Goal: Find contact information: Find contact information

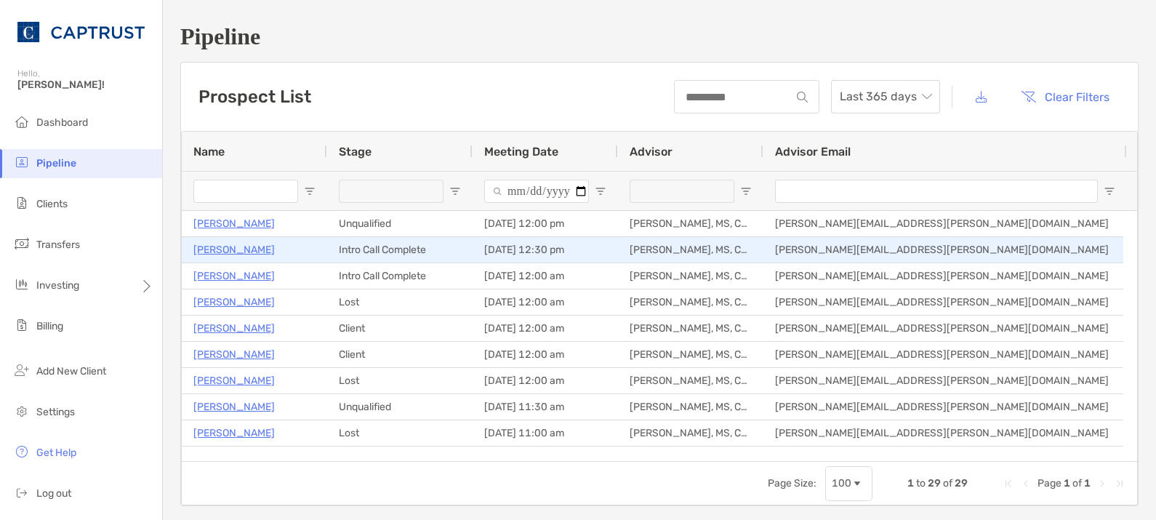
click at [247, 247] on p "Robert Sardinia" at bounding box center [233, 250] width 81 height 18
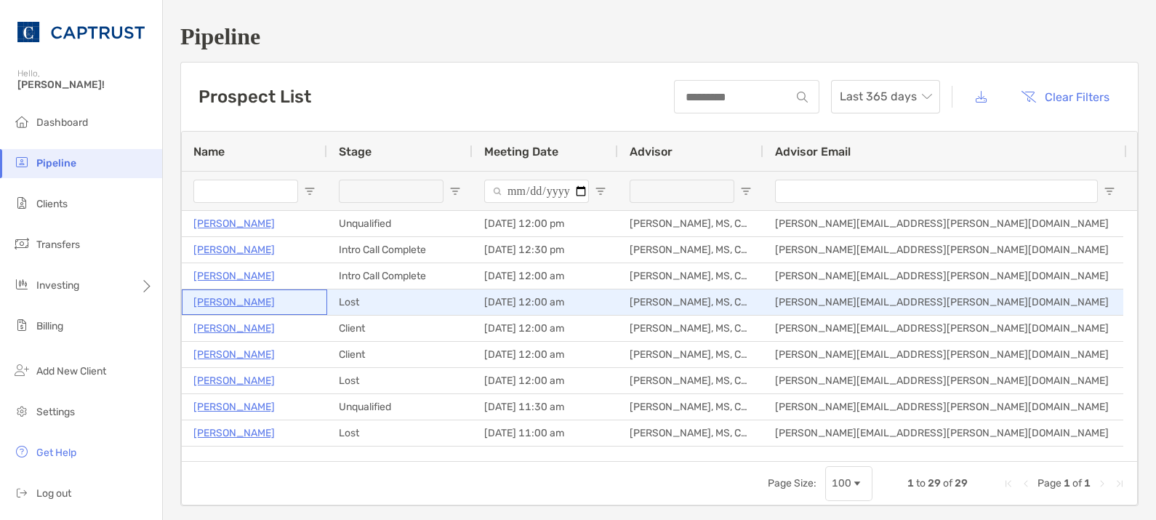
click at [244, 302] on p "Pranay Prakash" at bounding box center [233, 302] width 81 height 18
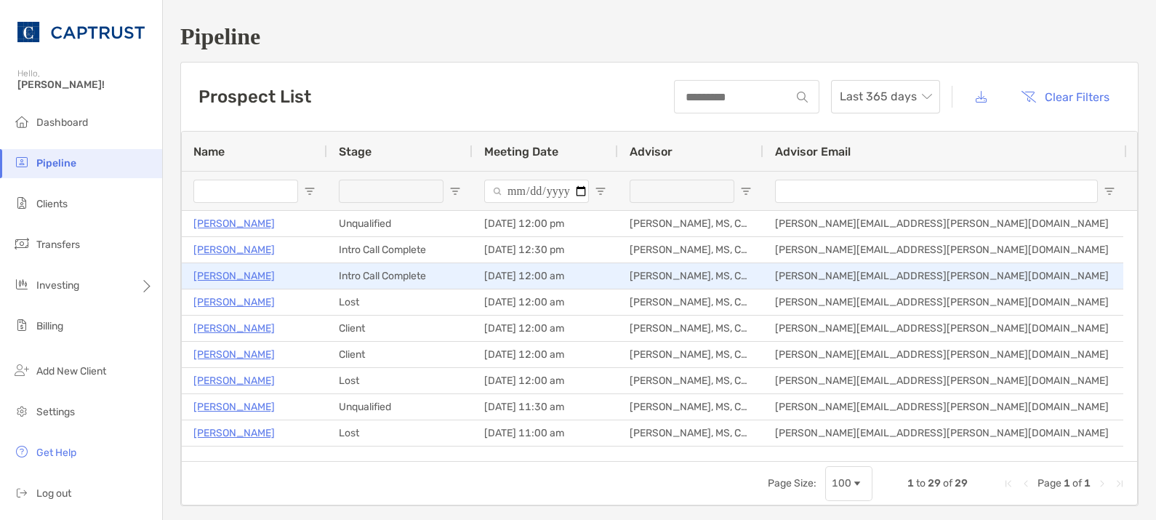
click at [238, 273] on p "[PERSON_NAME]" at bounding box center [233, 276] width 81 height 18
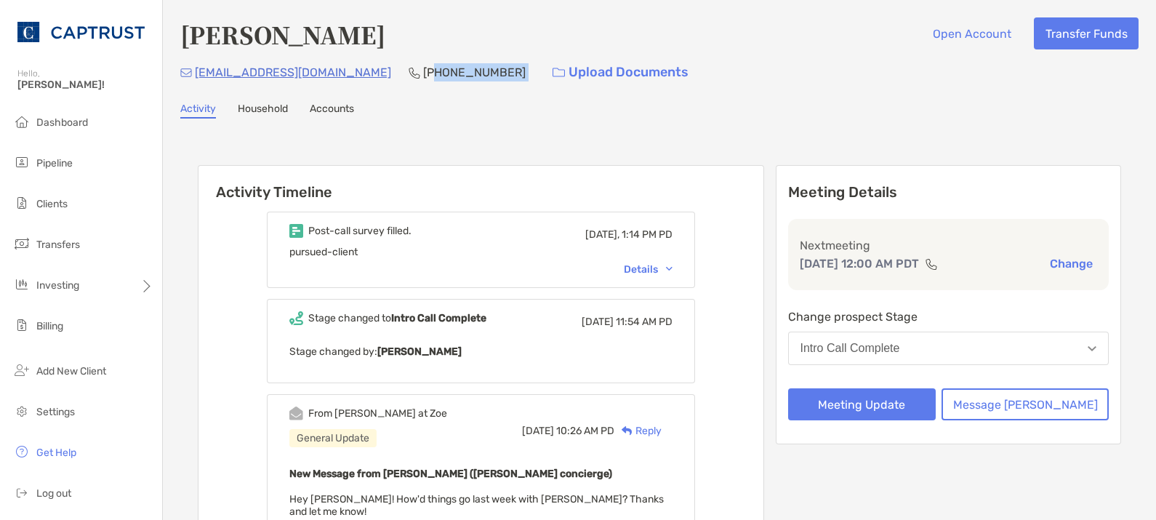
drag, startPoint x: 430, startPoint y: 74, endPoint x: 349, endPoint y: 79, distance: 81.6
click at [347, 79] on div "rsardinia@gmail.com (510) 755-0961 Upload Documents" at bounding box center [659, 72] width 958 height 31
copy p "10) 755-0961"
drag, startPoint x: 415, startPoint y: 111, endPoint x: 419, endPoint y: 101, distance: 10.8
click at [415, 105] on div "Activity Household Accounts" at bounding box center [659, 110] width 958 height 16
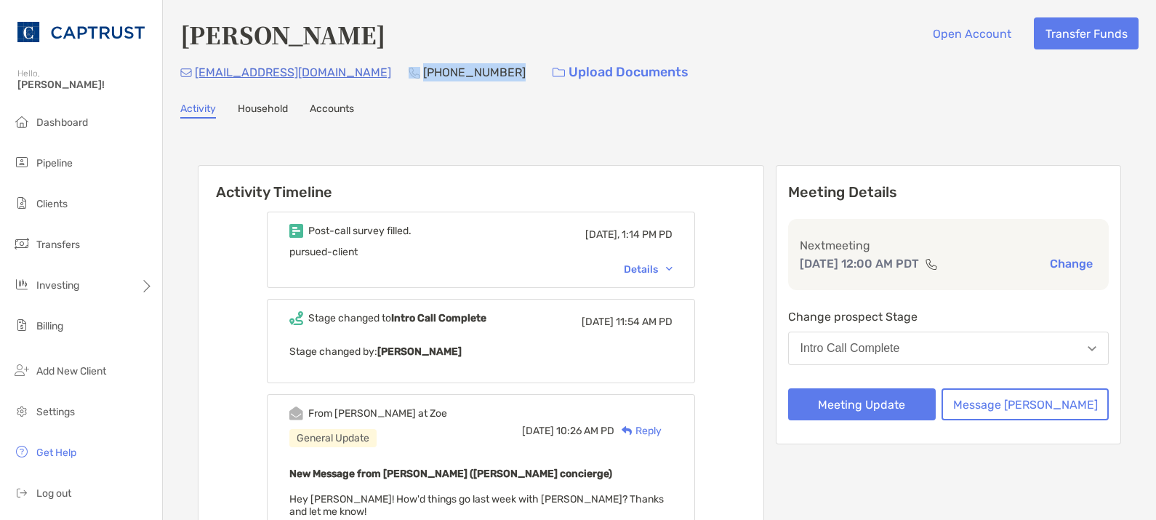
drag, startPoint x: 418, startPoint y: 69, endPoint x: 345, endPoint y: 70, distance: 72.7
click at [345, 70] on div "rsardinia@gmail.com (510) 755-0961 Upload Documents" at bounding box center [659, 72] width 958 height 31
copy p "510) 755-0961"
drag, startPoint x: 320, startPoint y: 73, endPoint x: 187, endPoint y: 74, distance: 133.0
click at [187, 74] on div "rsardinia@gmail.com (510) 755-0961 Upload Documents" at bounding box center [659, 72] width 958 height 31
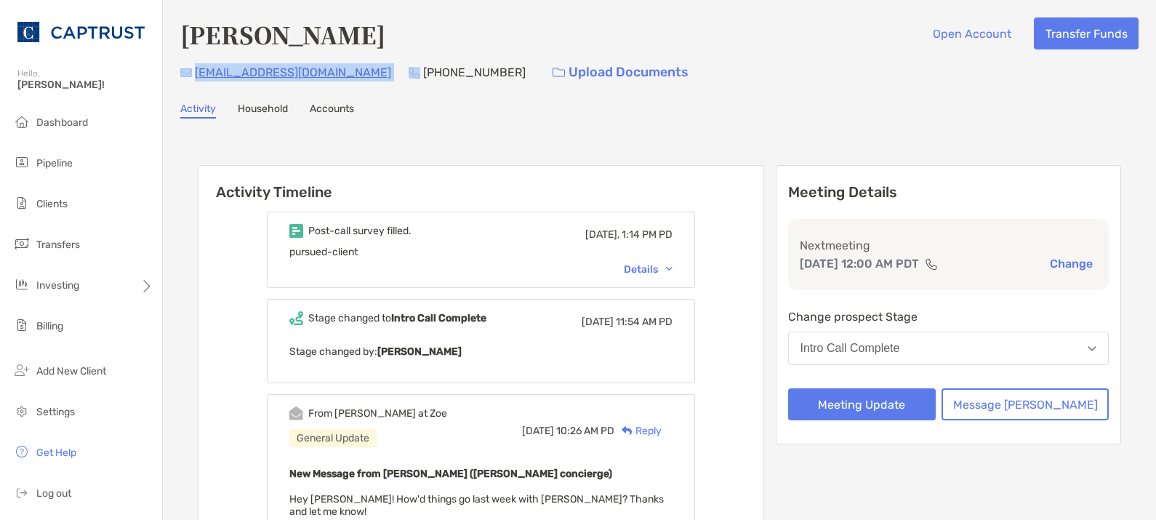
copy div "rsardinia@gmail.com"
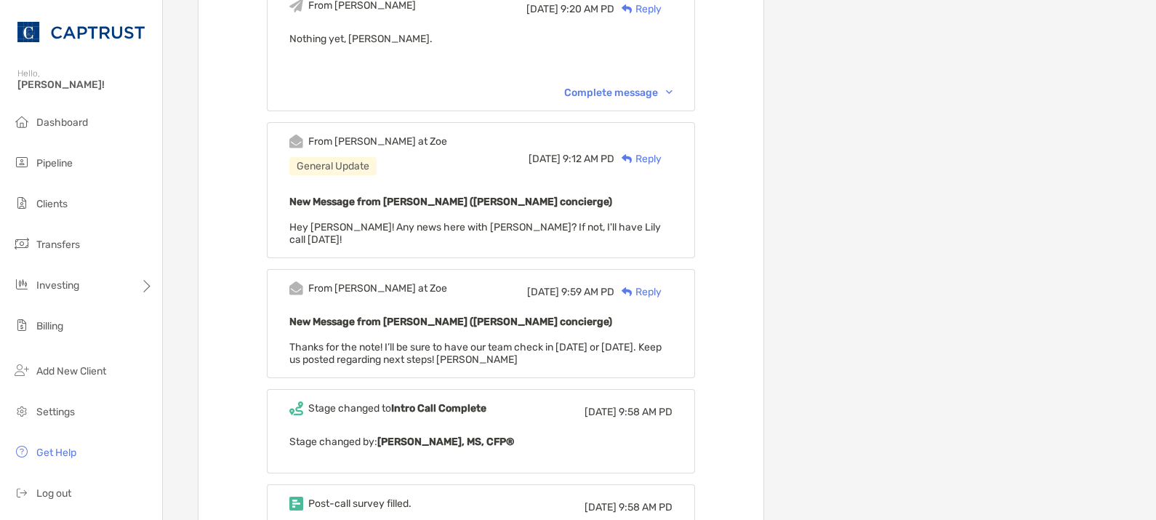
scroll to position [848, 0]
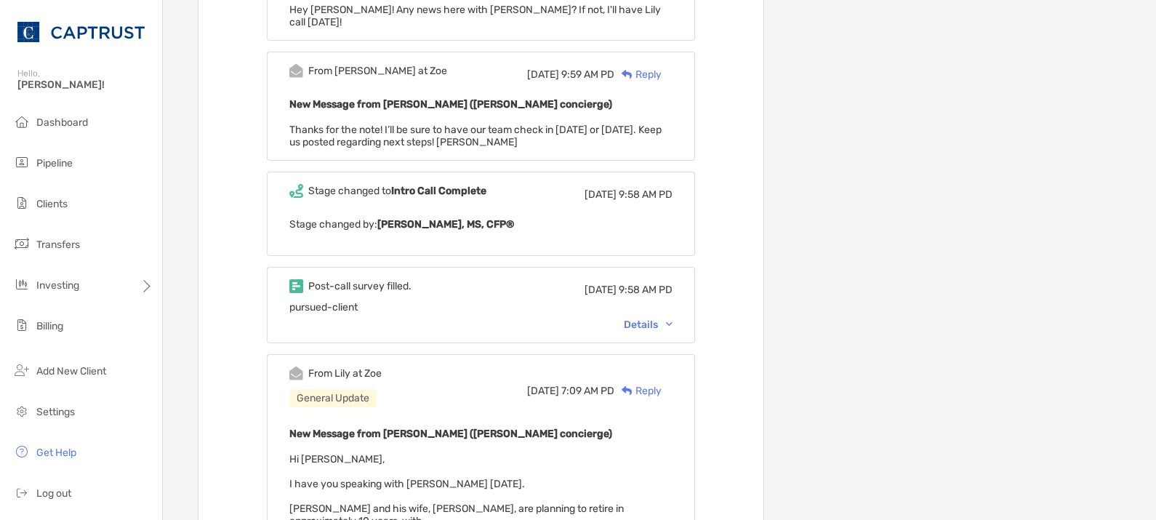
click at [672, 318] on div "Details" at bounding box center [648, 324] width 49 height 12
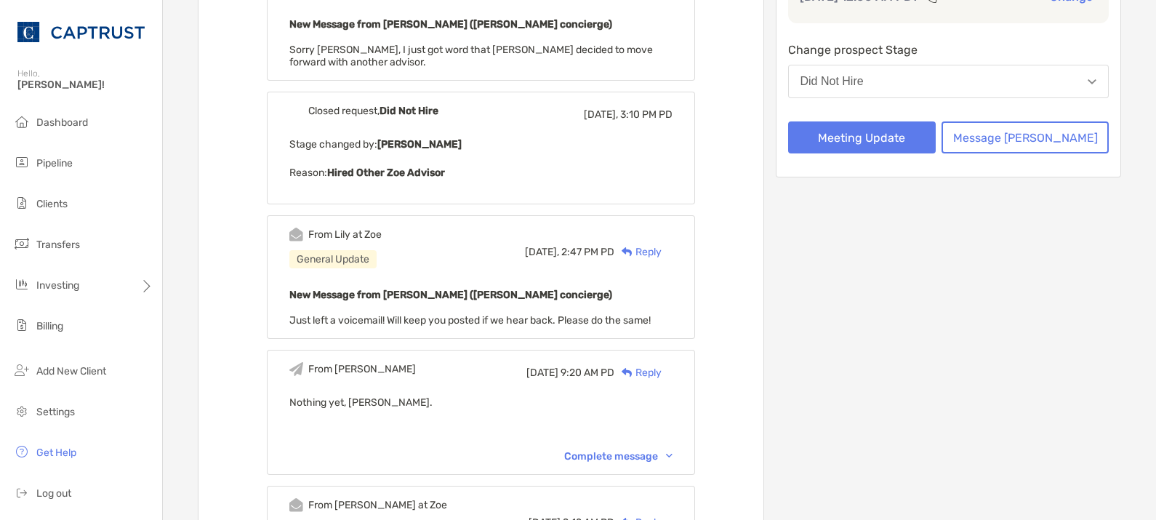
scroll to position [0, 0]
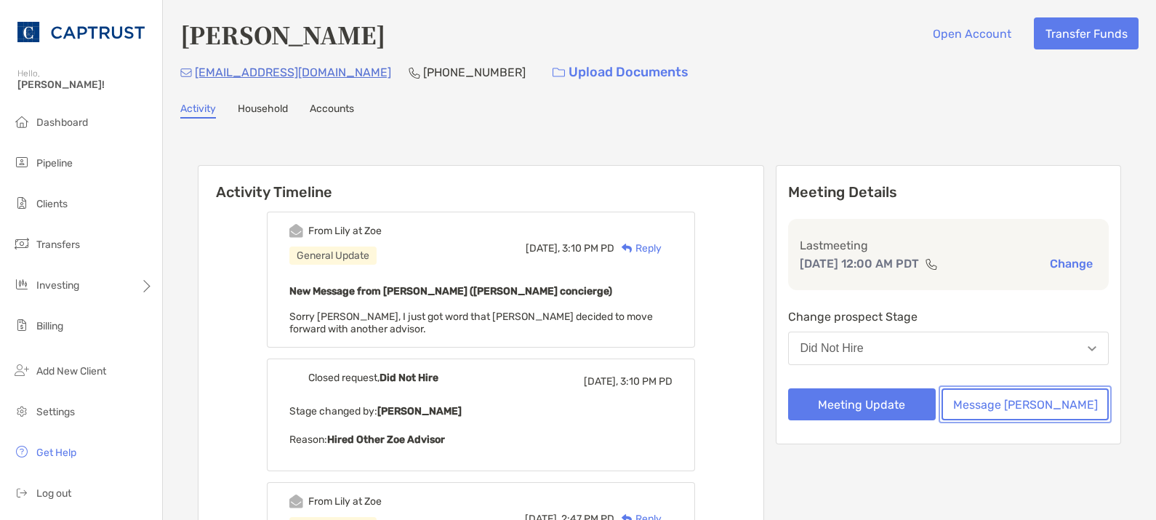
click at [1030, 408] on button "Message [PERSON_NAME]" at bounding box center [1024, 404] width 167 height 32
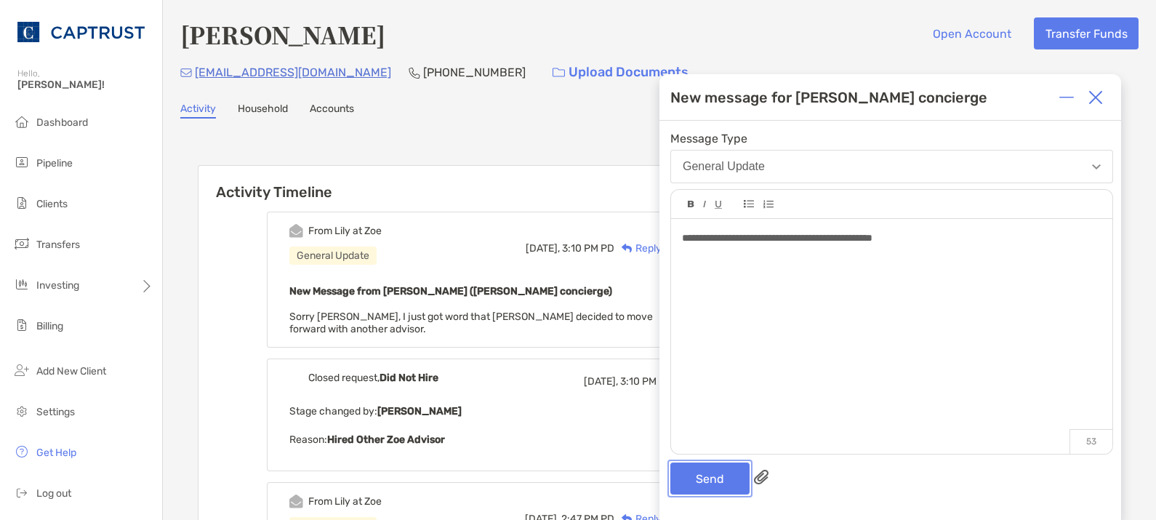
drag, startPoint x: 701, startPoint y: 478, endPoint x: 709, endPoint y: 475, distance: 8.1
click at [704, 476] on button "Send" at bounding box center [709, 478] width 79 height 32
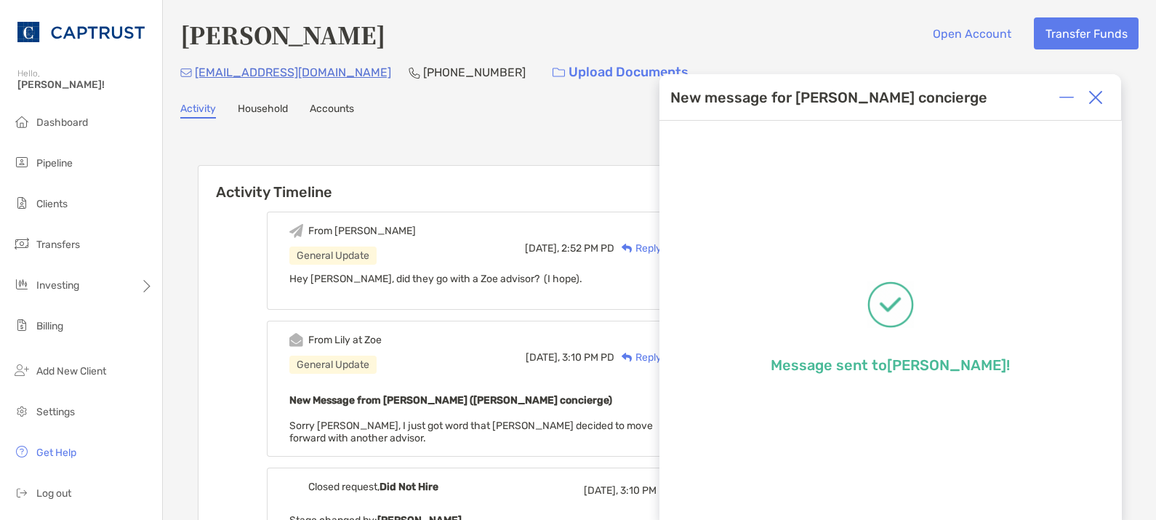
click at [1093, 93] on img at bounding box center [1095, 97] width 15 height 15
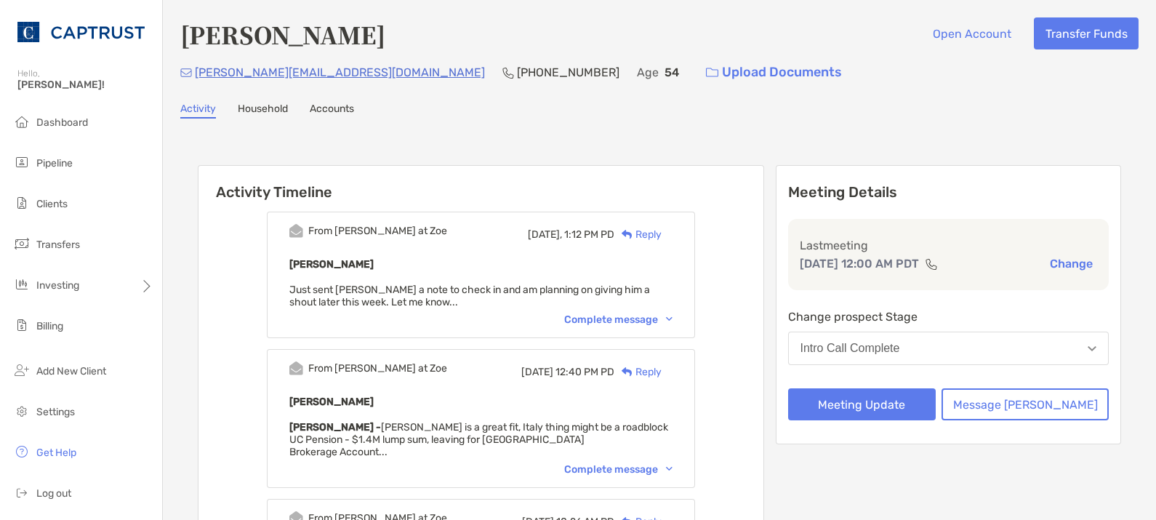
click at [603, 316] on div "Complete message" at bounding box center [618, 319] width 108 height 12
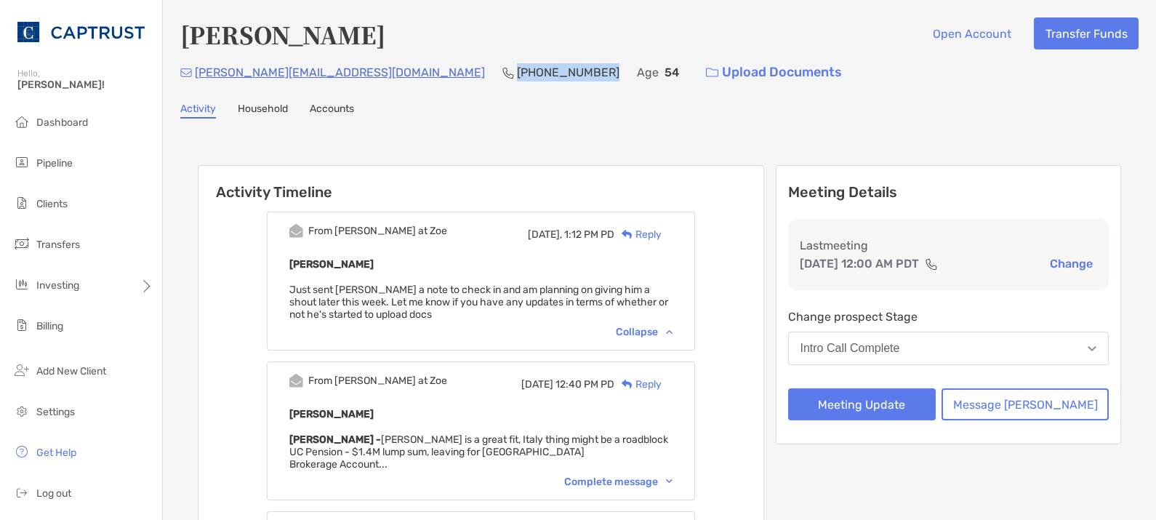
drag, startPoint x: 458, startPoint y: 76, endPoint x: 370, endPoint y: 83, distance: 88.2
click at [370, 83] on div "[PERSON_NAME][EMAIL_ADDRESS][DOMAIN_NAME] [PHONE_NUMBER] Age [DEMOGRAPHIC_DATA]…" at bounding box center [659, 72] width 958 height 31
copy p "[PHONE_NUMBER]"
